Goal: Find specific page/section: Find specific page/section

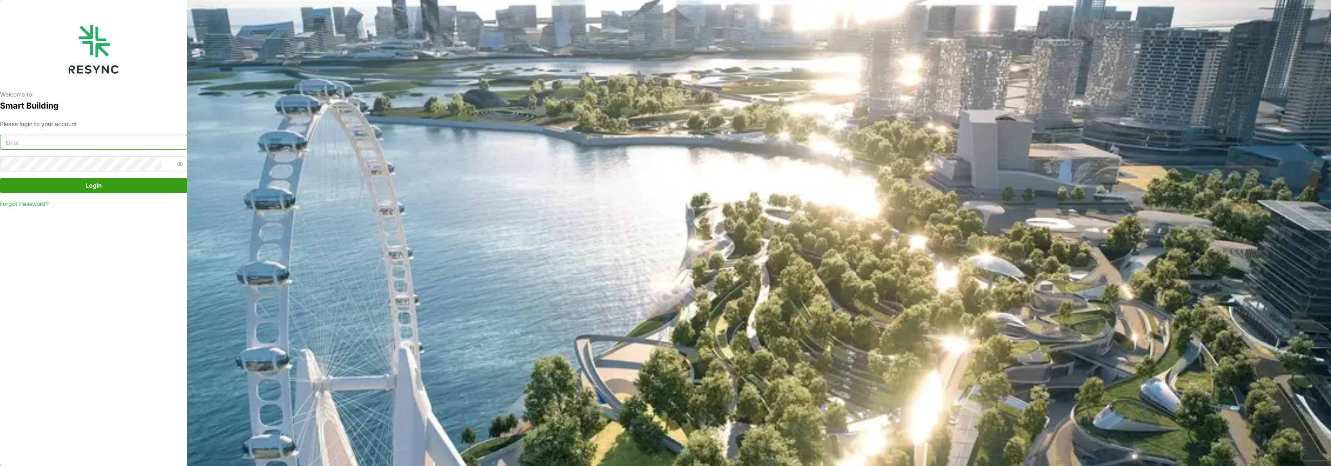
click at [39, 141] on input at bounding box center [93, 142] width 187 height 15
type input "kevin.wijaya@bsigroup.id"
click at [0, 178] on button "Login" at bounding box center [93, 185] width 187 height 15
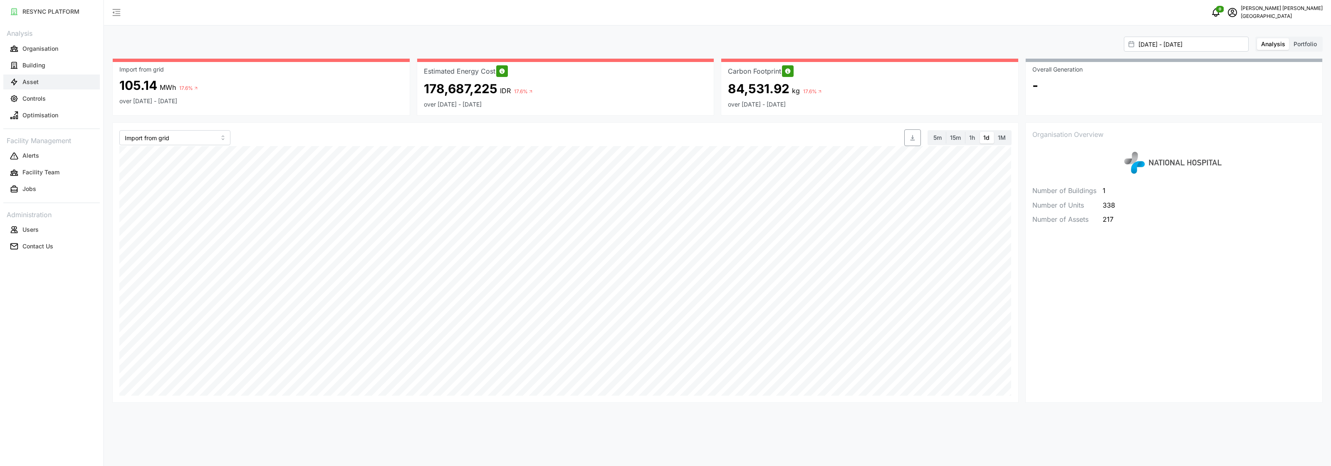
click at [37, 76] on button "Asset" at bounding box center [51, 81] width 96 height 15
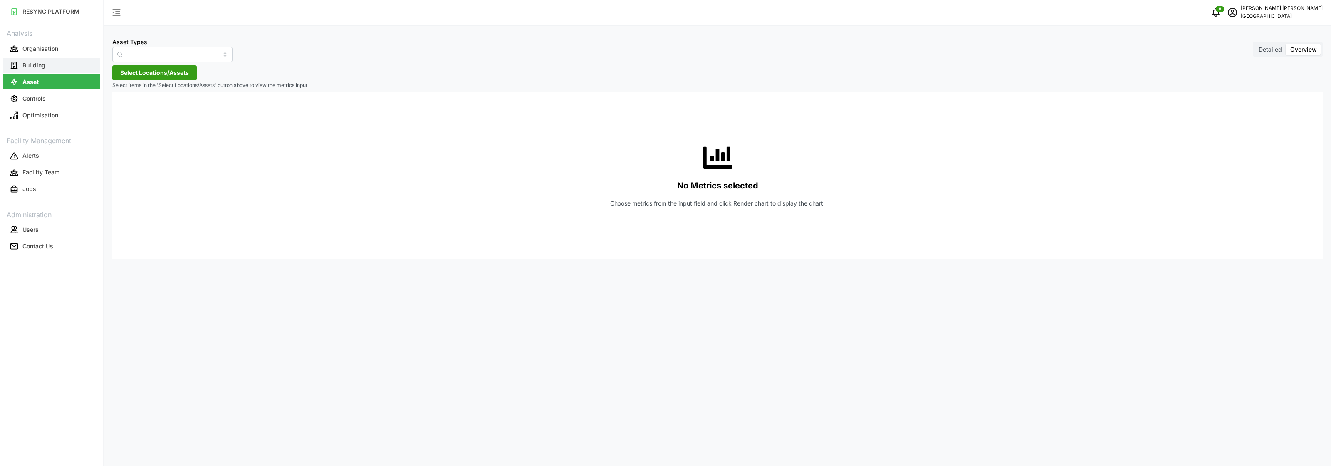
type input "Condenser"
click at [38, 67] on p "Building" at bounding box center [33, 65] width 23 height 8
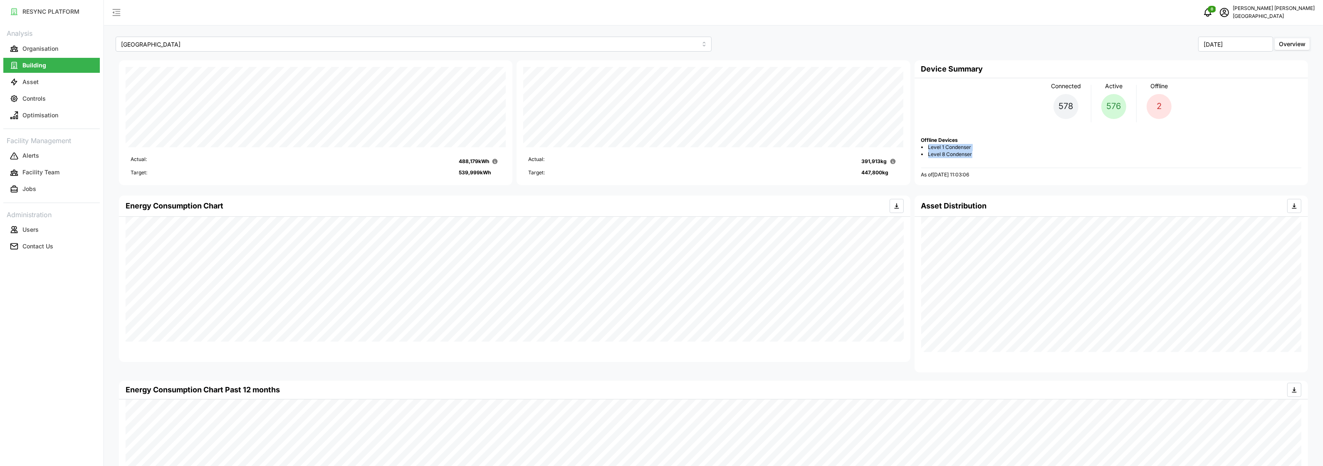
drag, startPoint x: 973, startPoint y: 154, endPoint x: 928, endPoint y: 149, distance: 45.6
click at [928, 149] on ul "Level 1 Condenser Level 8 Condenser" at bounding box center [1111, 151] width 380 height 14
click at [1030, 168] on div at bounding box center [1111, 168] width 380 height 0
click at [981, 161] on div "Connected 578 Active 576 Offline 2 Offline Devices Level 1 Condenser Level 8 Co…" at bounding box center [1111, 128] width 380 height 100
click at [972, 154] on li "Level 8 Condenser" at bounding box center [1111, 154] width 380 height 7
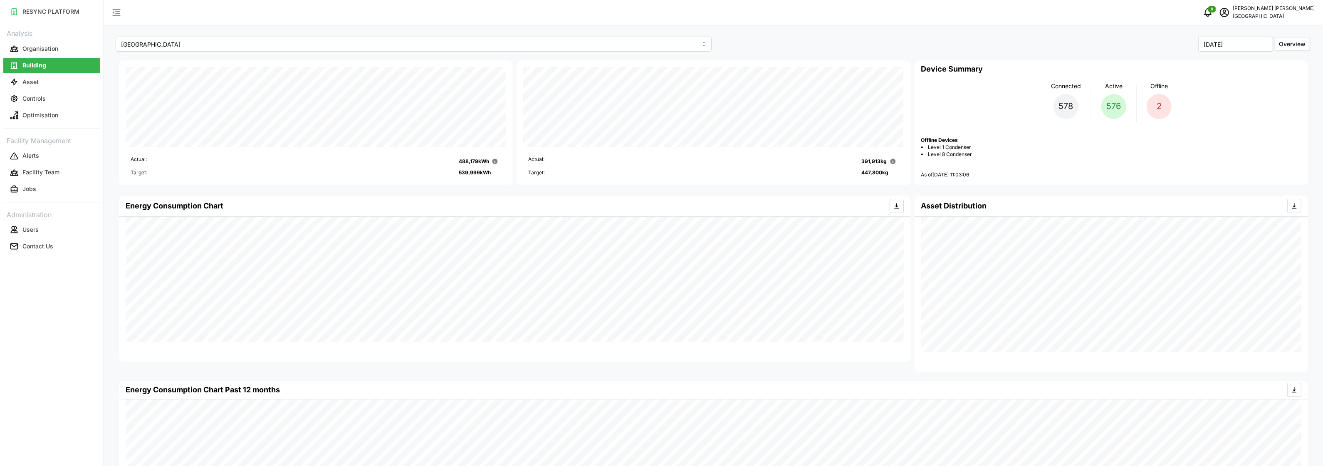
click at [972, 154] on li "Level 8 Condenser" at bounding box center [1111, 154] width 380 height 7
click at [966, 151] on span "Level 8 Condenser" at bounding box center [950, 154] width 44 height 7
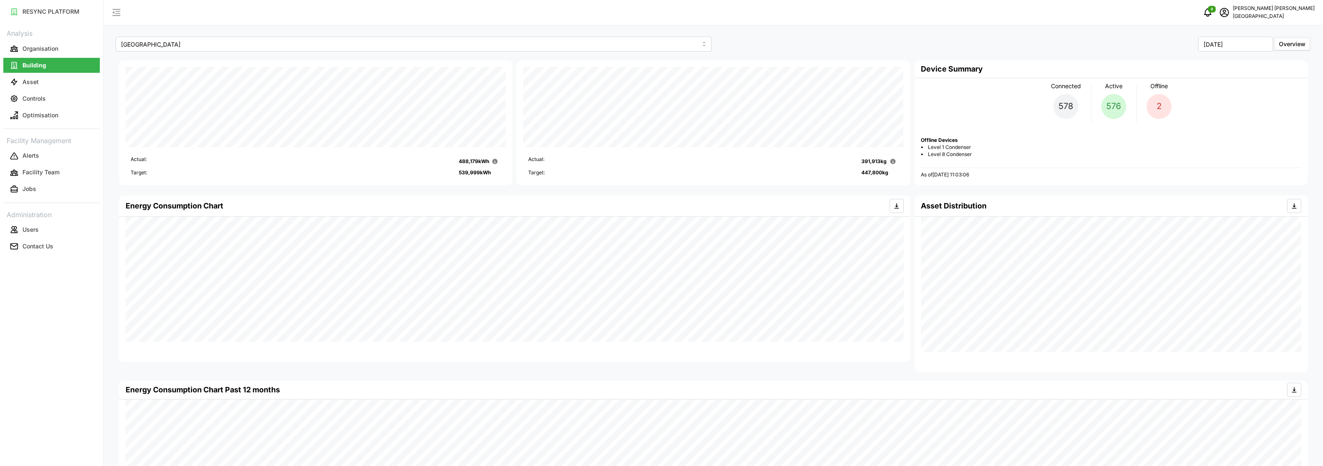
click at [966, 146] on span "Level 1 Condenser" at bounding box center [949, 147] width 43 height 7
click at [964, 156] on span "Level 8 Condenser" at bounding box center [950, 154] width 44 height 7
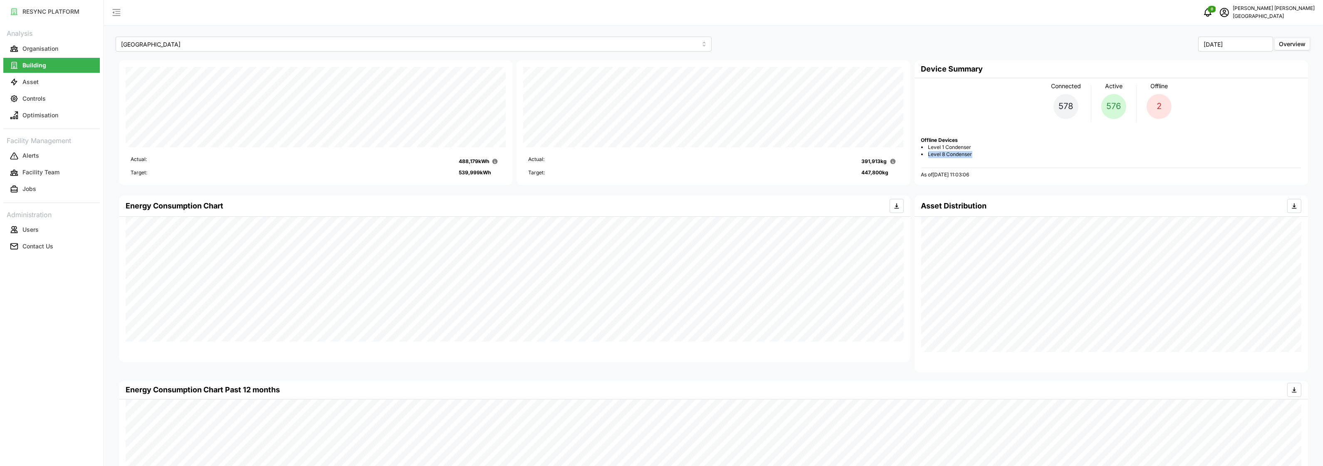
click at [964, 156] on span "Level 8 Condenser" at bounding box center [950, 154] width 44 height 7
click at [965, 147] on span "Level 1 Condenser" at bounding box center [949, 147] width 43 height 7
click at [964, 153] on span "Level 8 Condenser" at bounding box center [950, 154] width 44 height 7
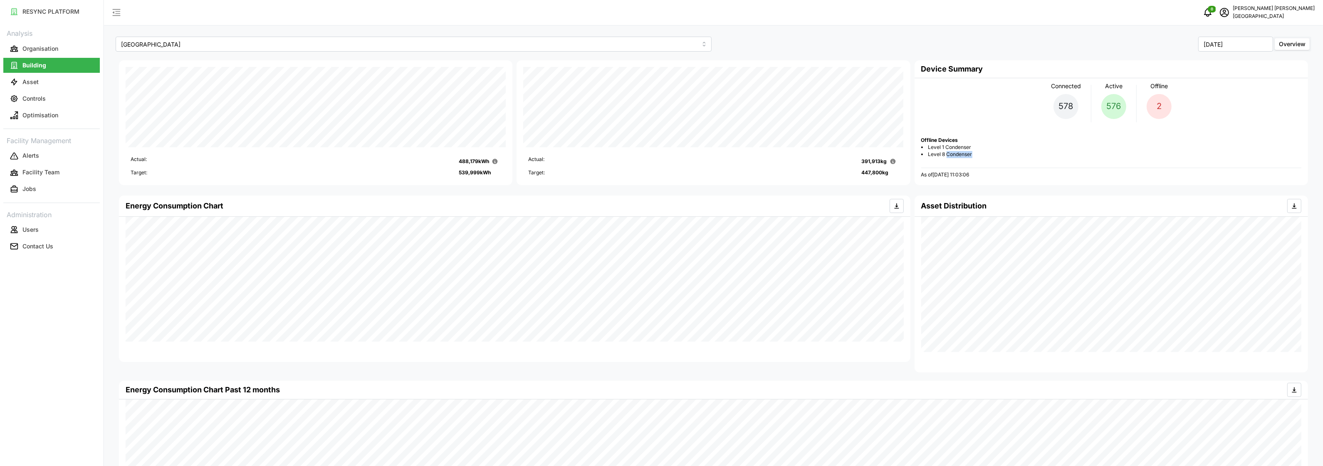
click at [964, 153] on span "Level 8 Condenser" at bounding box center [950, 154] width 44 height 7
click at [964, 148] on span "Level 1 Condenser" at bounding box center [949, 147] width 43 height 7
click at [963, 154] on span "Level 8 Condenser" at bounding box center [950, 154] width 44 height 7
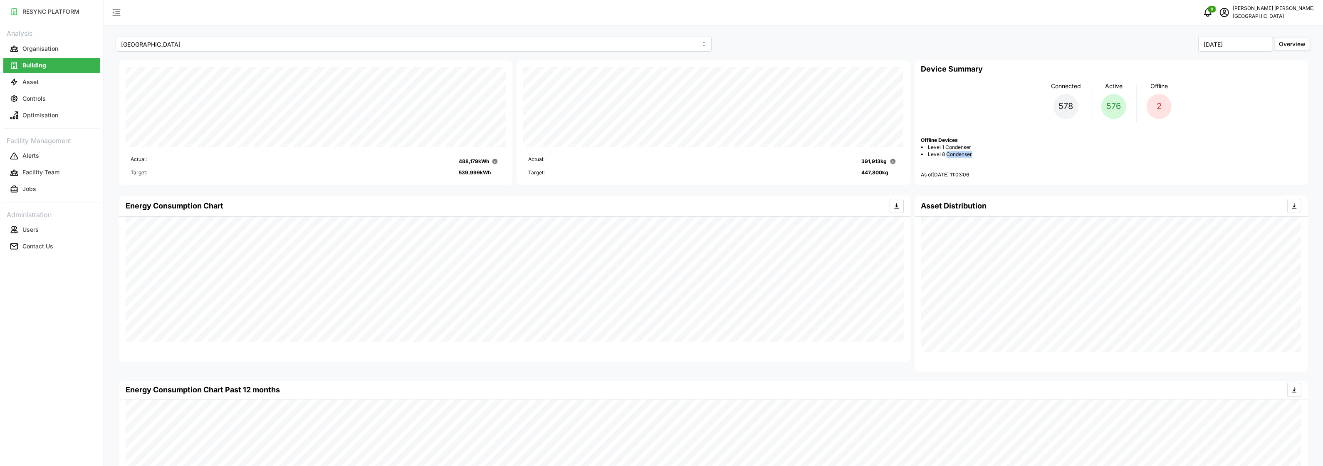
click at [963, 154] on span "Level 8 Condenser" at bounding box center [950, 154] width 44 height 7
click at [964, 150] on span "Level 1 Condenser" at bounding box center [949, 147] width 43 height 7
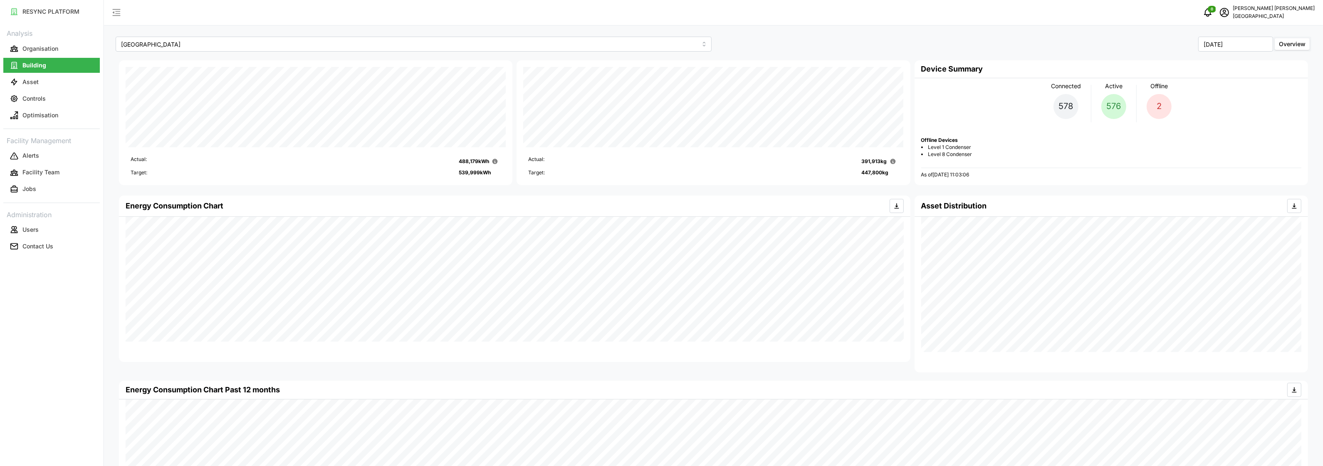
click at [964, 158] on div "Connected 578 Active 576 Offline 2 Offline Devices Level 1 Condenser Level 8 Co…" at bounding box center [1111, 128] width 380 height 100
click at [964, 155] on span "Level 8 Condenser" at bounding box center [950, 154] width 44 height 7
click at [970, 153] on span "Level 8 Condenser" at bounding box center [950, 154] width 44 height 7
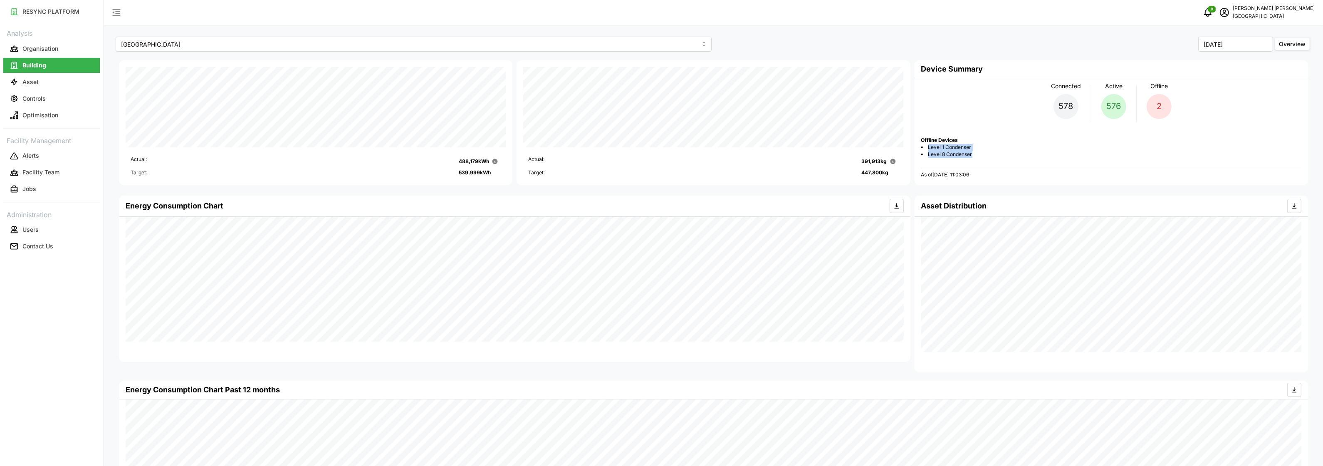
drag, startPoint x: 978, startPoint y: 153, endPoint x: 918, endPoint y: 151, distance: 59.5
click at [918, 151] on div "Device Summary Connected 578 Active 576 Offline 2 Offline Devices Level 1 Conde…" at bounding box center [1110, 122] width 393 height 125
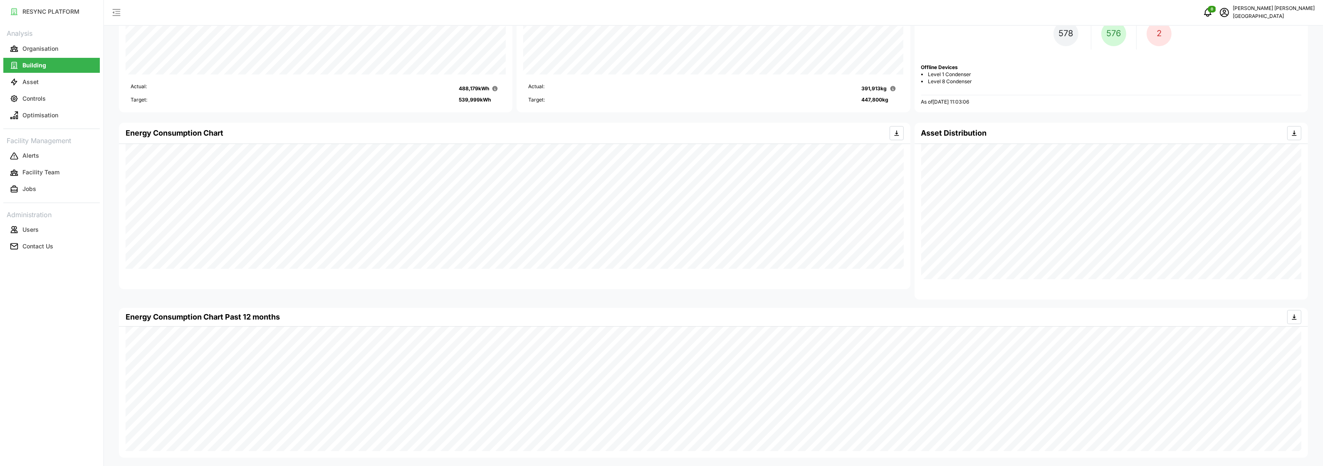
click at [62, 341] on div "RESYNC PLATFORM Analysis Organisation Building Asset Controls Optimisation Faci…" at bounding box center [51, 233] width 103 height 466
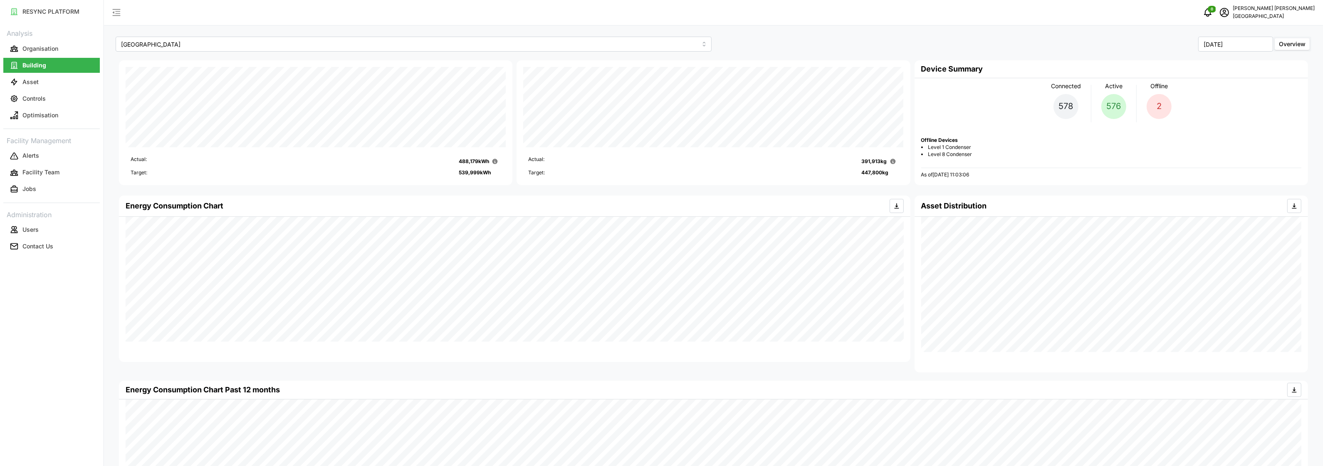
click at [1064, 109] on p "578" at bounding box center [1065, 106] width 15 height 13
